Goal: Task Accomplishment & Management: Use online tool/utility

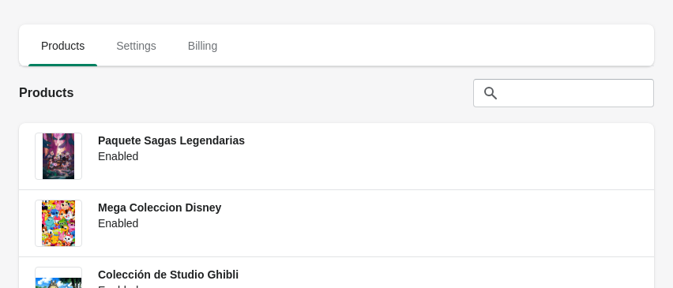
scroll to position [167, 0]
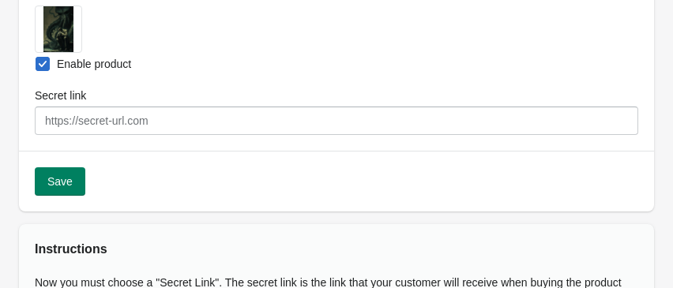
scroll to position [204, 0]
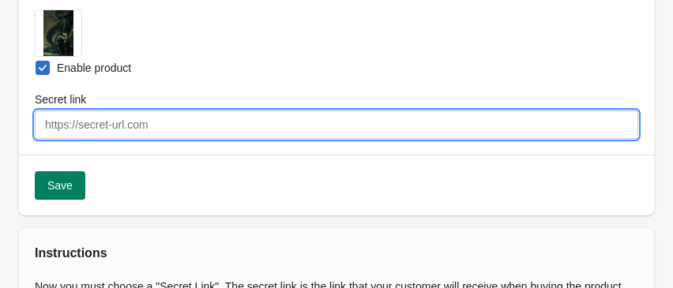
click at [110, 129] on input "Secret link" at bounding box center [336, 125] width 603 height 28
paste input "[URL][DOMAIN_NAME]"
type input "[URL][DOMAIN_NAME]"
click at [62, 185] on span "Save" at bounding box center [59, 185] width 25 height 13
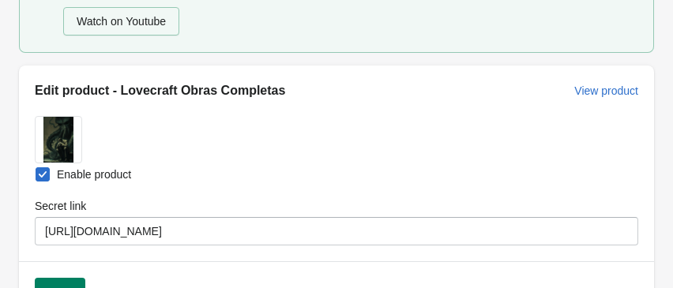
select select "US"
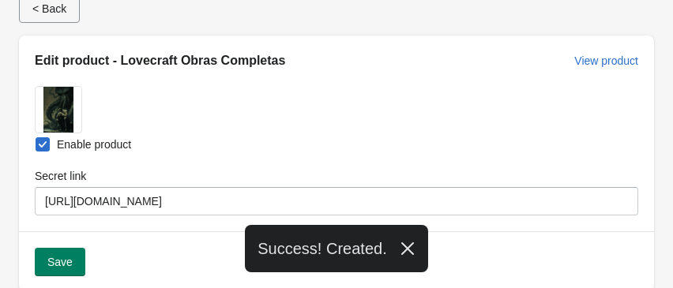
scroll to position [0, 0]
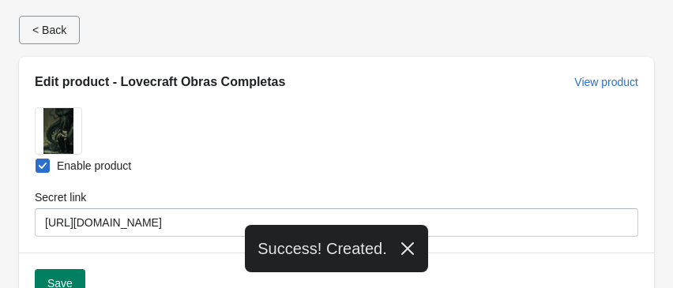
click at [32, 25] on span "< Back" at bounding box center [49, 30] width 34 height 13
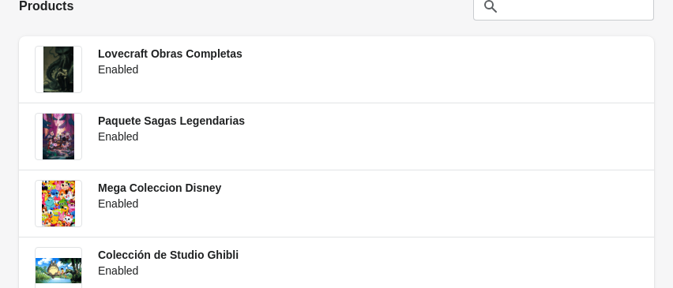
scroll to position [242, 0]
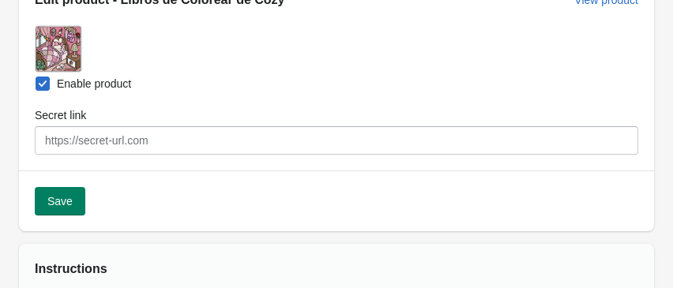
scroll to position [220, 0]
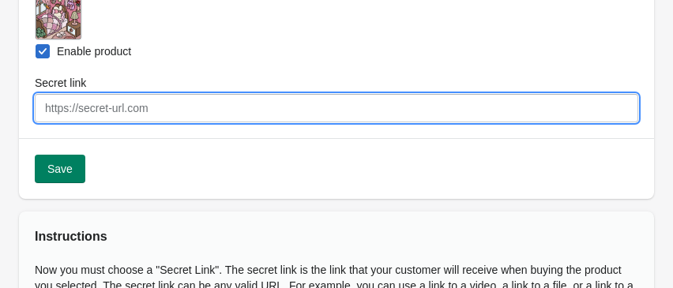
click at [96, 115] on input "Secret link" at bounding box center [336, 108] width 603 height 28
paste input "[URL][DOMAIN_NAME]"
type input "[URL][DOMAIN_NAME]"
click at [66, 174] on span "Save" at bounding box center [59, 169] width 25 height 13
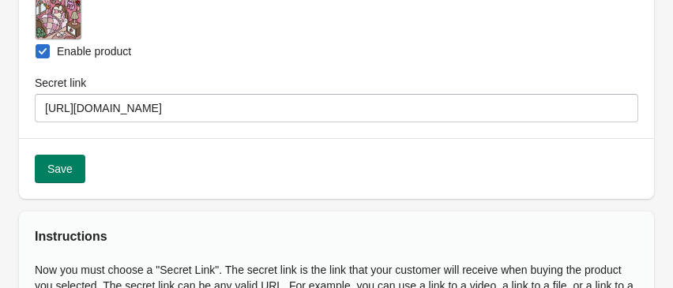
select select "US"
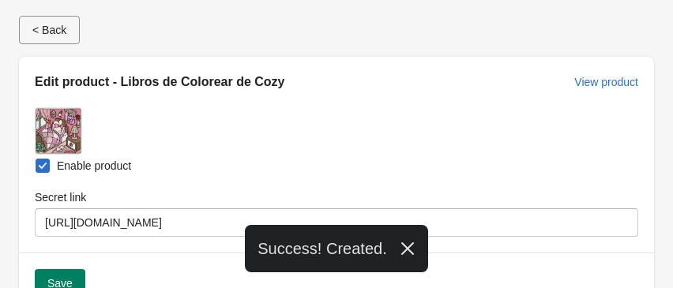
scroll to position [0, 0]
click at [58, 32] on span "< Back" at bounding box center [49, 30] width 34 height 13
